Goal: Information Seeking & Learning: Learn about a topic

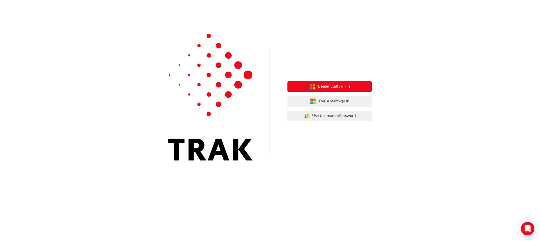
click at [320, 88] on span "Dealer Staff Sign In" at bounding box center [334, 86] width 32 height 6
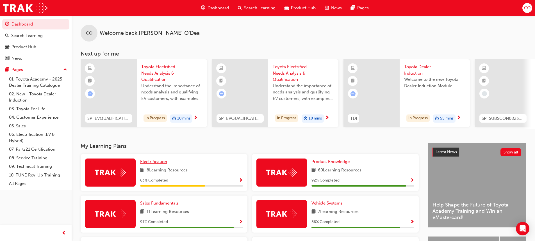
click at [153, 164] on span "Electrification" at bounding box center [153, 161] width 27 height 5
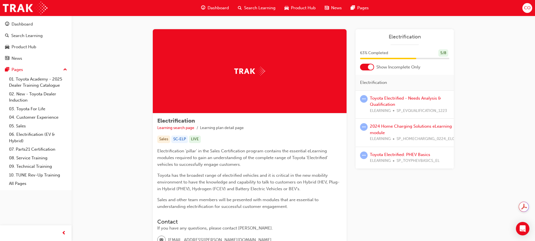
click at [371, 67] on div at bounding box center [371, 67] width 6 height 6
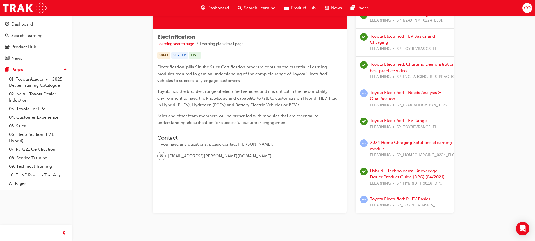
scroll to position [84, 0]
click at [388, 93] on link "Toyota Electrified - Needs Analysis & Qualification" at bounding box center [405, 96] width 71 height 12
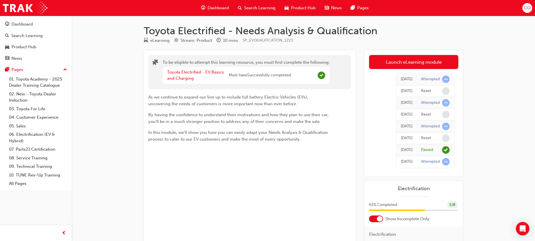
click at [218, 8] on span "Dashboard" at bounding box center [218, 8] width 21 height 6
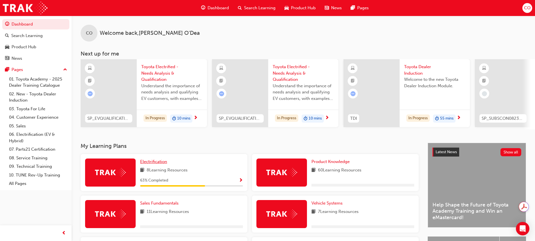
click at [155, 164] on span "Electrification" at bounding box center [153, 161] width 27 height 5
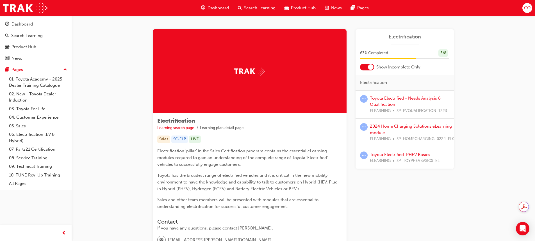
click at [370, 67] on div at bounding box center [371, 67] width 6 height 6
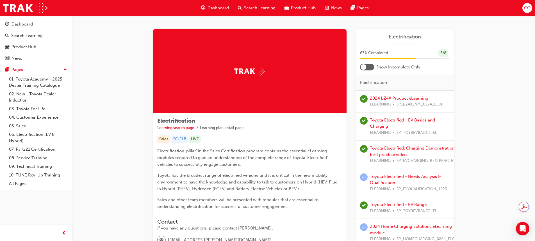
click at [368, 67] on div at bounding box center [367, 67] width 14 height 7
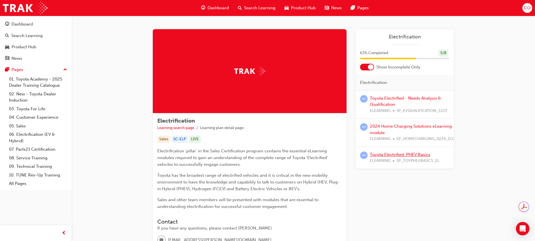
click at [393, 154] on link "Toyota Electrified: PHEV Basics" at bounding box center [400, 154] width 60 height 5
click at [404, 154] on link "Toyota Electrified: PHEV Basics" at bounding box center [400, 154] width 60 height 5
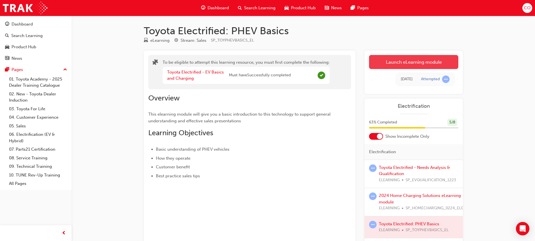
click at [407, 61] on link "Launch eLearning module" at bounding box center [413, 62] width 89 height 14
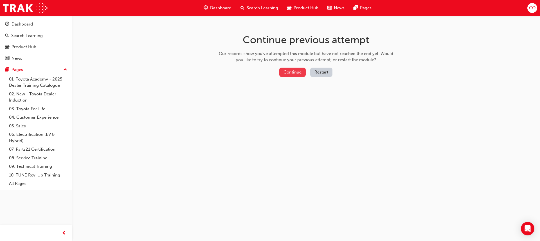
click at [293, 71] on button "Continue" at bounding box center [292, 72] width 26 height 9
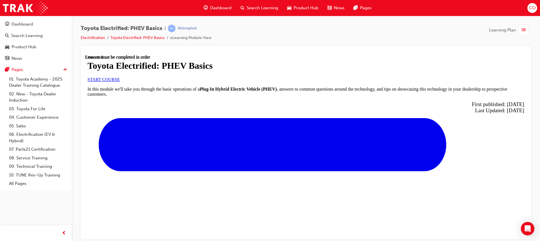
click at [120, 82] on span "START COURSE" at bounding box center [103, 79] width 32 height 5
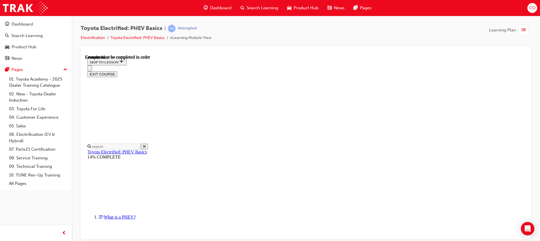
scroll to position [774, 0]
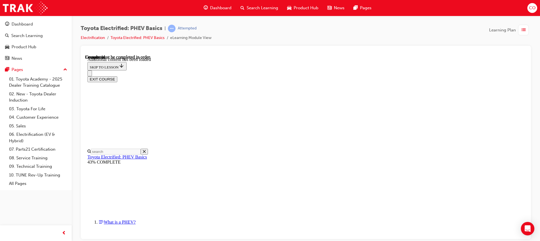
scroll to position [135, 0]
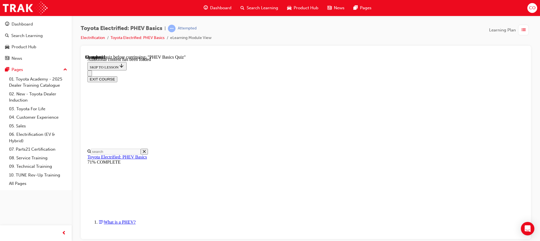
scroll to position [402, 0]
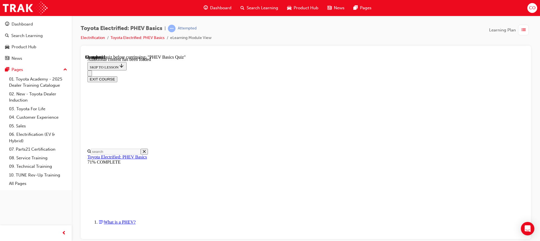
radio input "true"
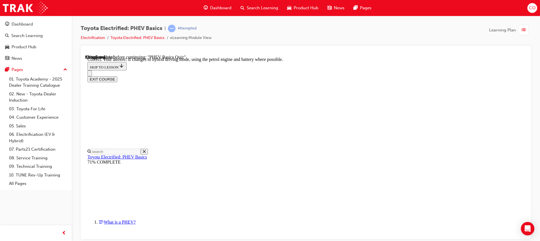
scroll to position [119, 0]
radio input "true"
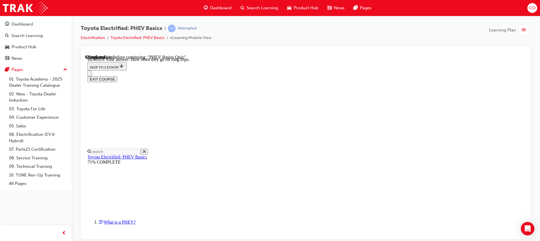
scroll to position [91, 0]
